Goal: Find specific page/section: Locate a particular part of the current website

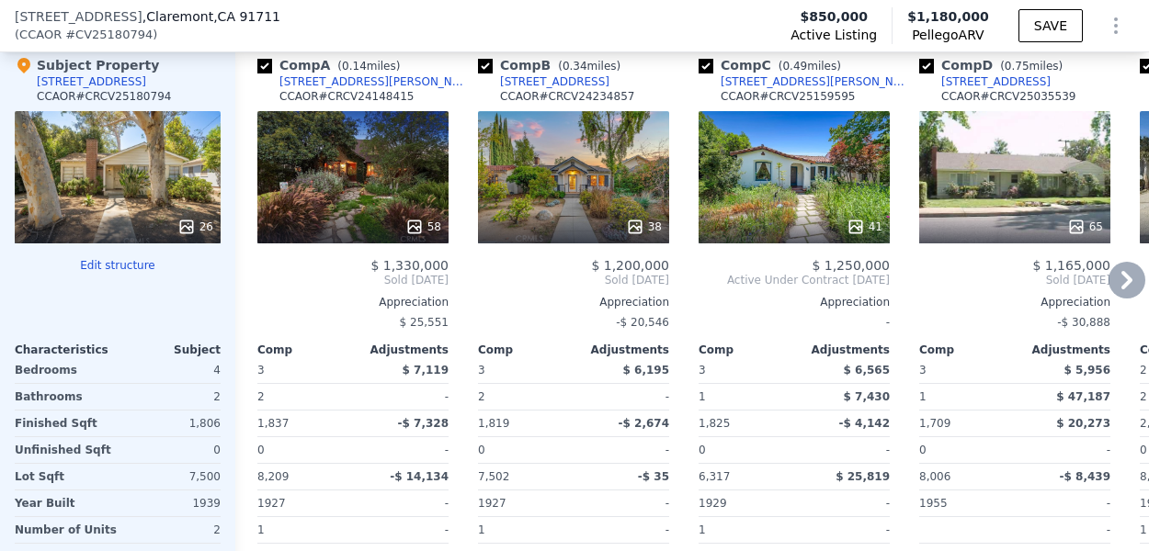
scroll to position [1955, 0]
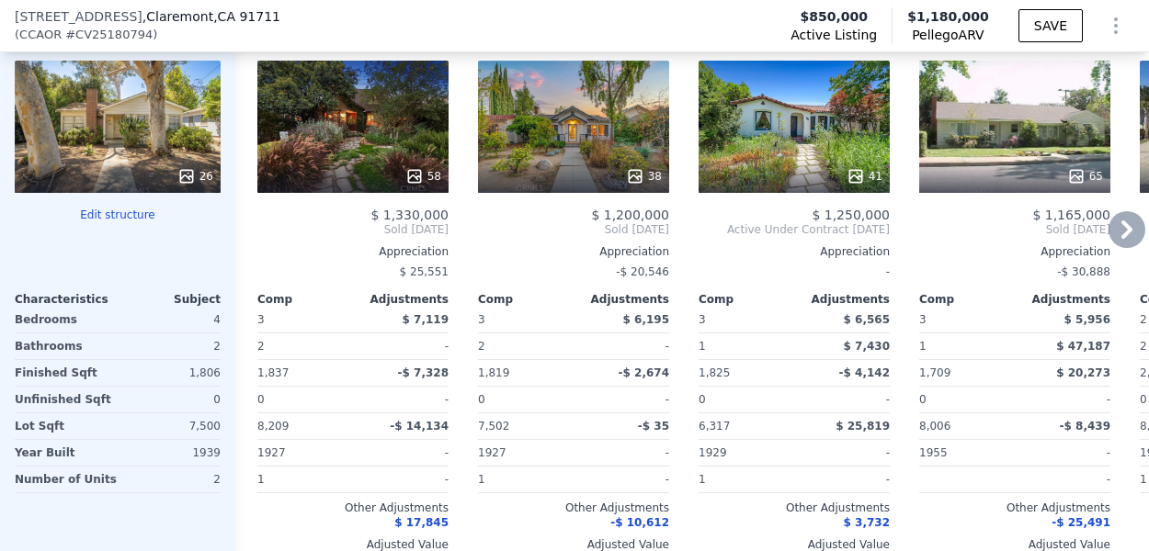
click at [349, 149] on div "58" at bounding box center [352, 127] width 191 height 132
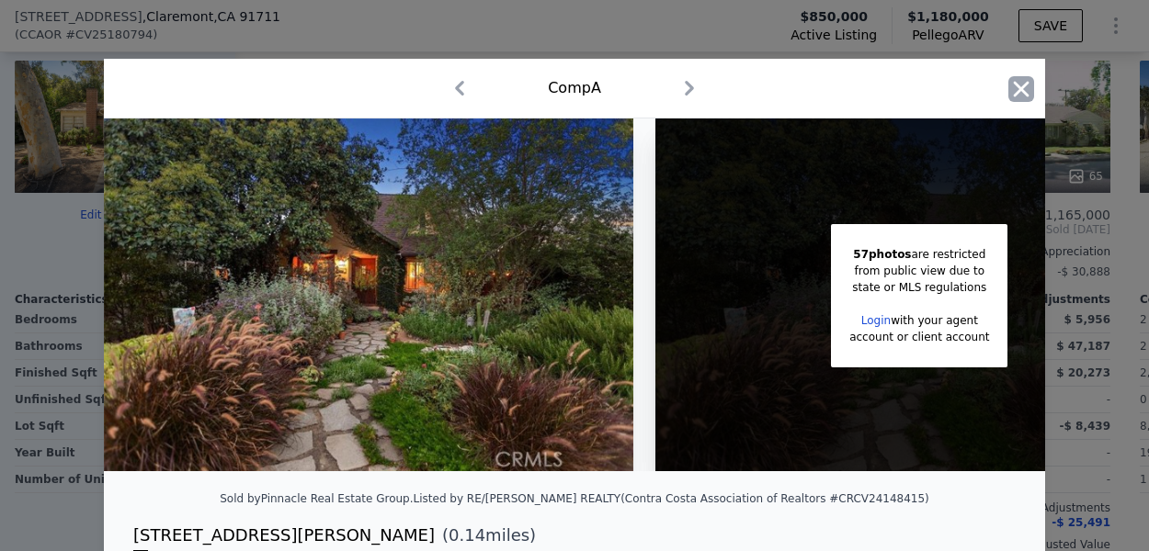
click at [1018, 89] on icon "button" at bounding box center [1022, 89] width 16 height 16
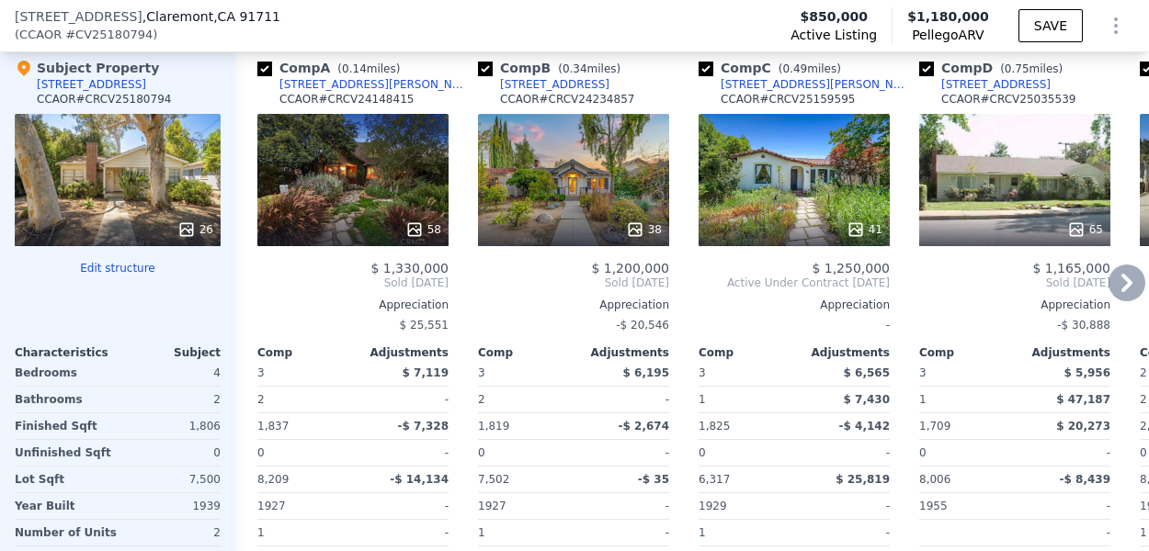
scroll to position [1910, 0]
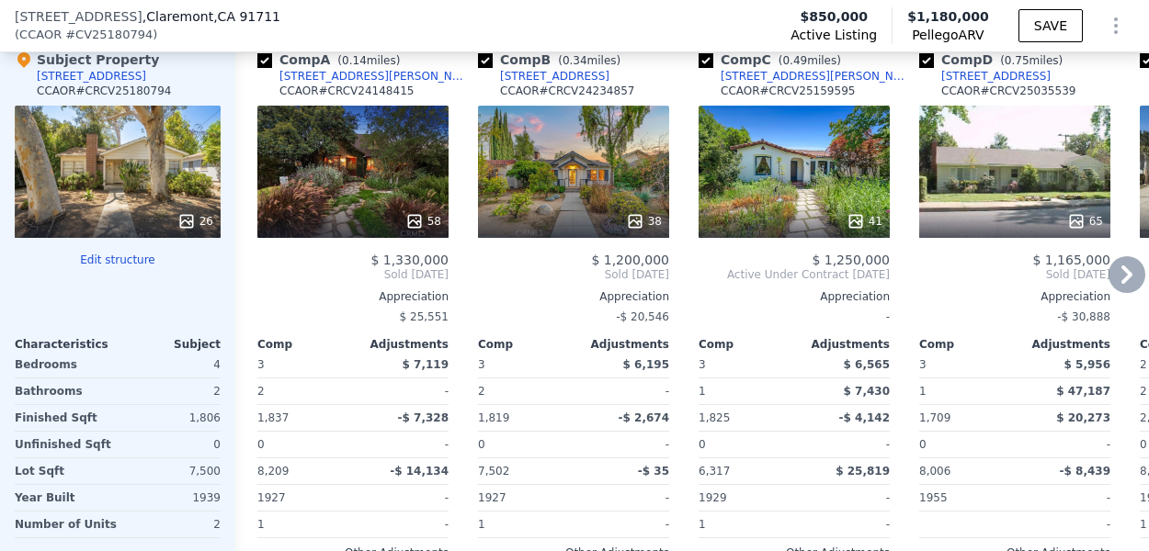
click at [597, 135] on div "38" at bounding box center [573, 172] width 191 height 132
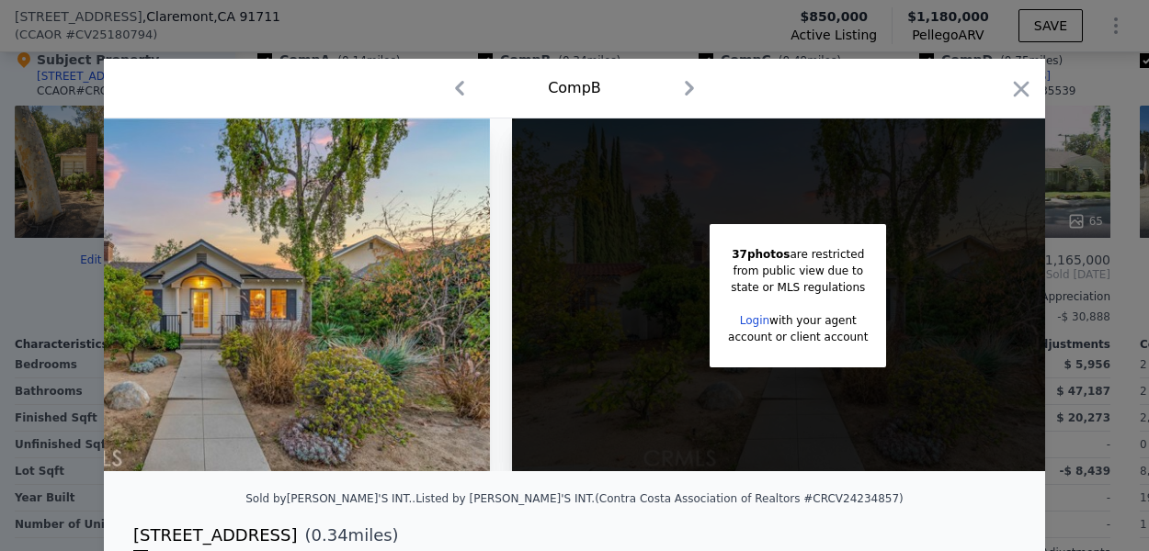
scroll to position [0, 232]
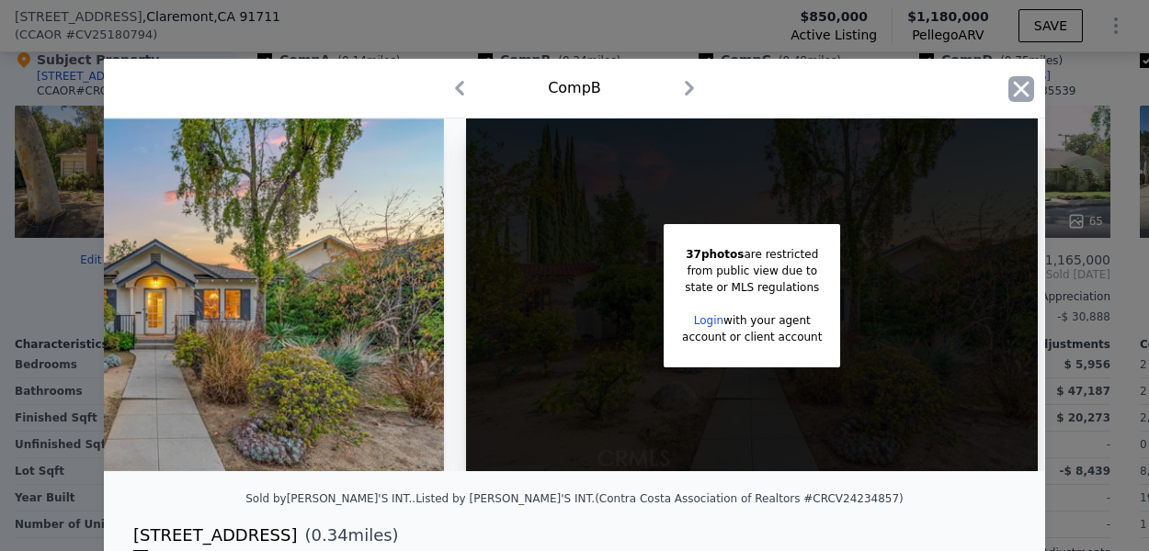
click at [1020, 96] on icon "button" at bounding box center [1021, 89] width 26 height 26
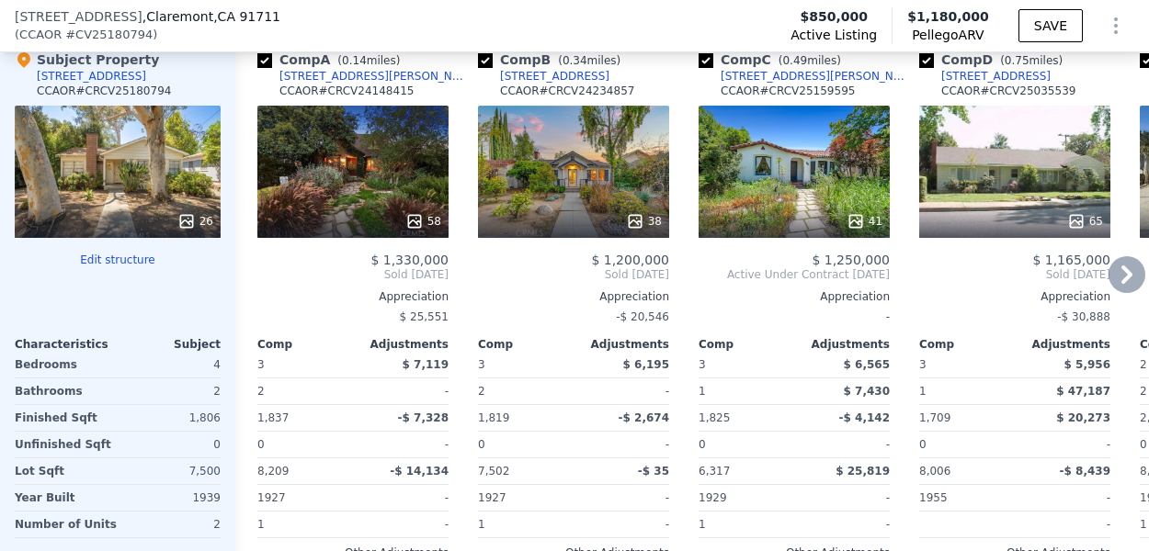
click at [801, 176] on div "41" at bounding box center [793, 172] width 191 height 132
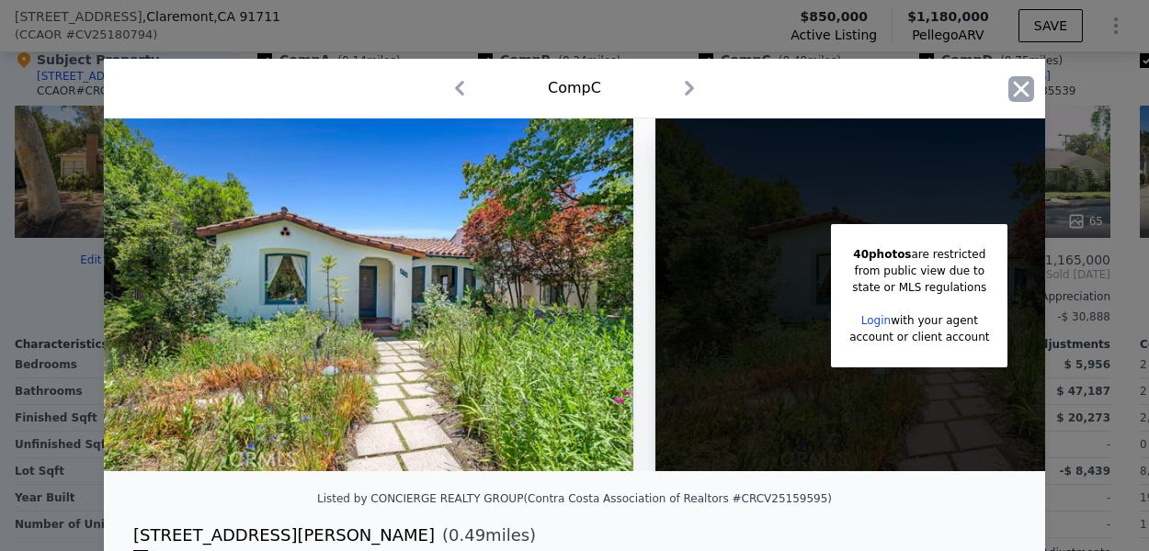
click at [1022, 89] on icon "button" at bounding box center [1022, 89] width 16 height 16
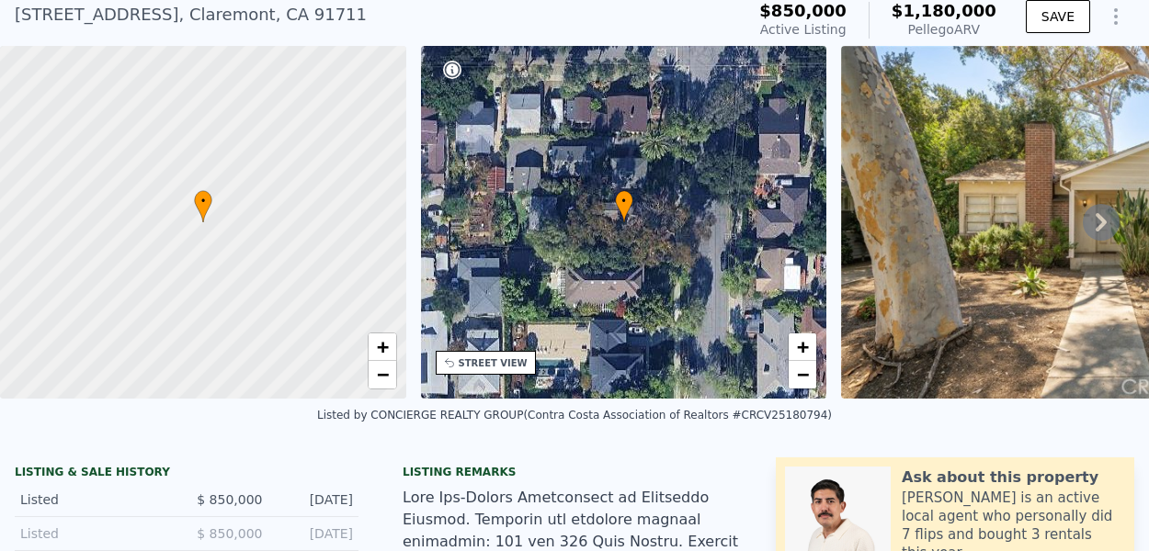
scroll to position [6, 0]
